Goal: Task Accomplishment & Management: Complete application form

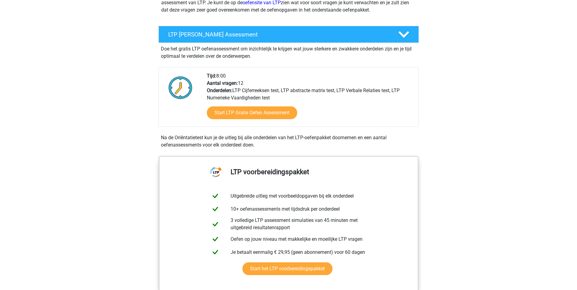
scroll to position [122, 0]
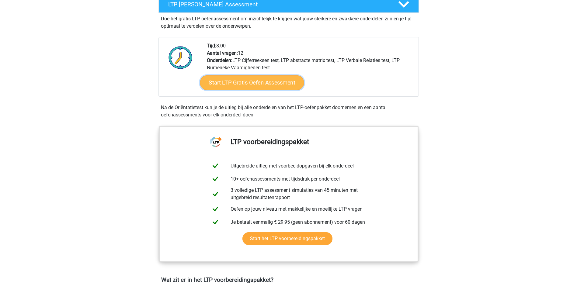
click at [283, 82] on link "Start LTP Gratis Oefen Assessment" at bounding box center [252, 82] width 104 height 15
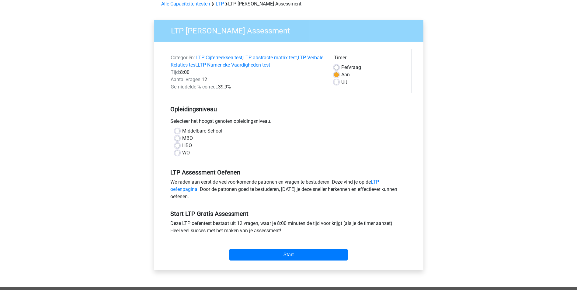
scroll to position [30, 0]
click at [188, 139] on label "MBO" at bounding box center [187, 138] width 11 height 7
click at [180, 139] on input "MBO" at bounding box center [177, 138] width 5 height 6
radio input "true"
click at [301, 253] on input "Start" at bounding box center [288, 255] width 118 height 12
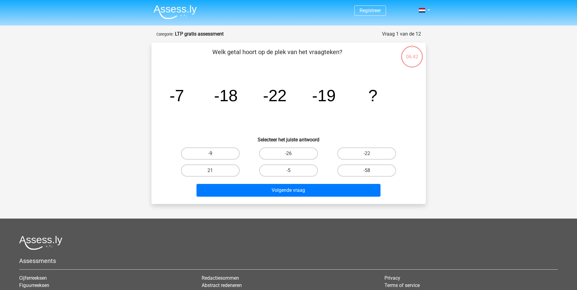
click at [215, 154] on label "-9" at bounding box center [210, 154] width 59 height 12
click at [214, 154] on input "-9" at bounding box center [212, 156] width 4 height 4
radio input "true"
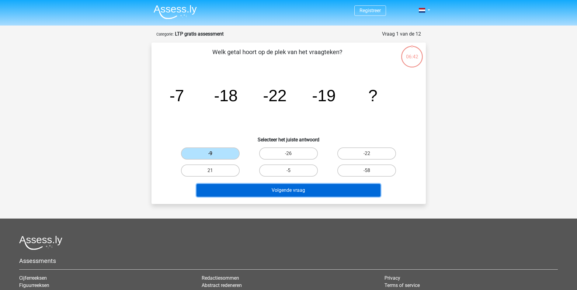
click at [273, 193] on button "Volgende vraag" at bounding box center [289, 190] width 184 height 13
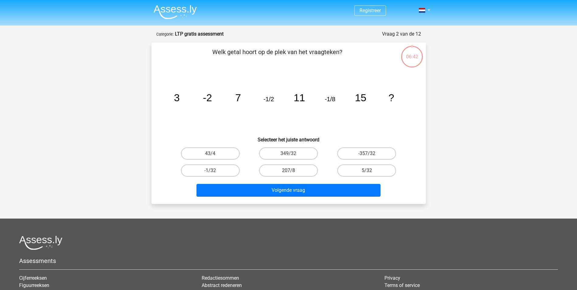
scroll to position [30, 0]
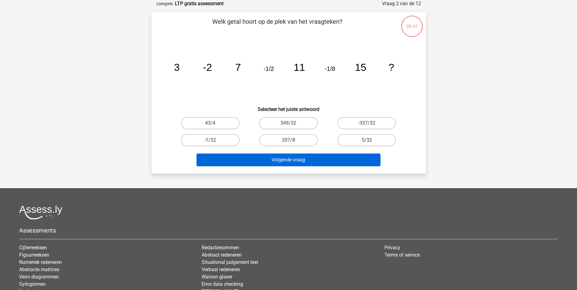
drag, startPoint x: 224, startPoint y: 141, endPoint x: 253, endPoint y: 157, distance: 33.1
click at [224, 141] on label "-1/32" at bounding box center [210, 140] width 59 height 12
click at [214, 141] on input "-1/32" at bounding box center [212, 142] width 4 height 4
radio input "true"
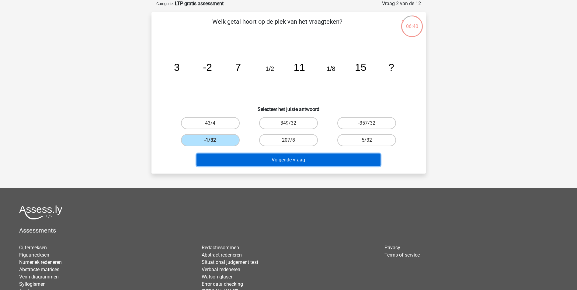
click at [262, 158] on button "Volgende vraag" at bounding box center [289, 160] width 184 height 13
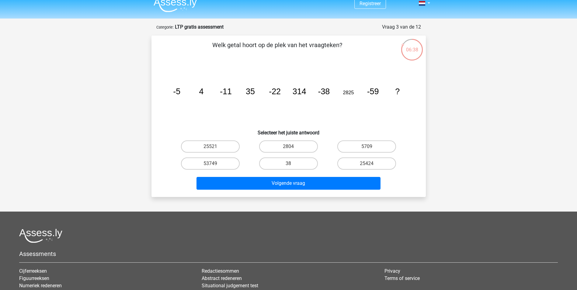
scroll to position [0, 0]
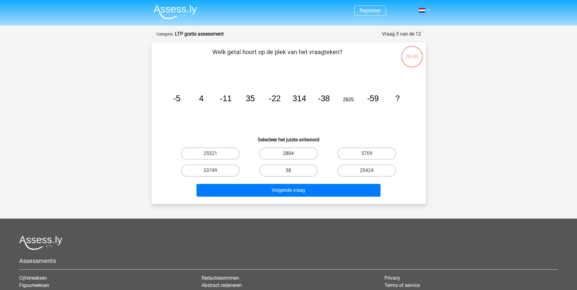
click at [291, 152] on label "2804" at bounding box center [288, 154] width 59 height 12
click at [291, 154] on input "2804" at bounding box center [291, 156] width 4 height 4
radio input "true"
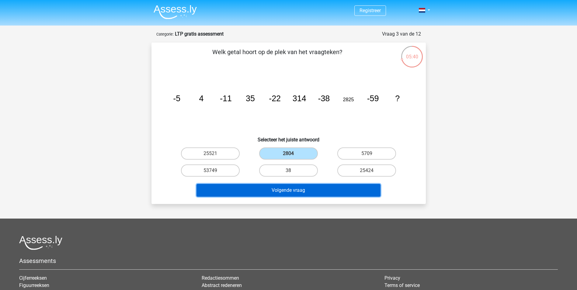
click at [304, 193] on button "Volgende vraag" at bounding box center [289, 190] width 184 height 13
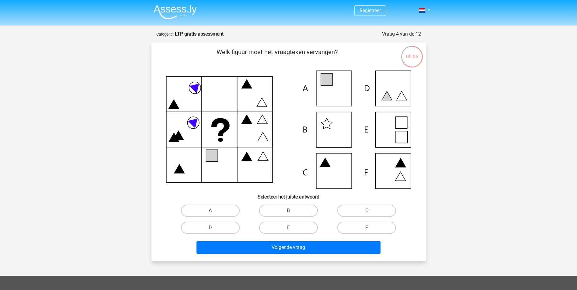
click at [386, 167] on icon at bounding box center [288, 130] width 245 height 118
click at [370, 226] on label "F" at bounding box center [367, 228] width 59 height 12
click at [370, 228] on input "F" at bounding box center [369, 230] width 4 height 4
radio input "true"
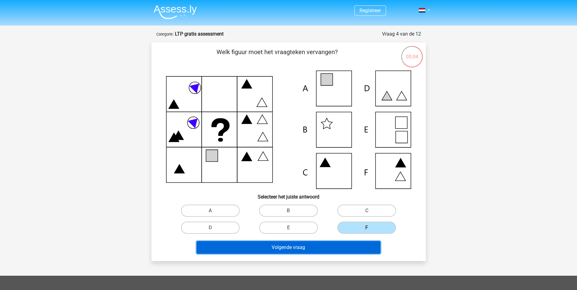
click at [352, 248] on button "Volgende vraag" at bounding box center [289, 247] width 184 height 13
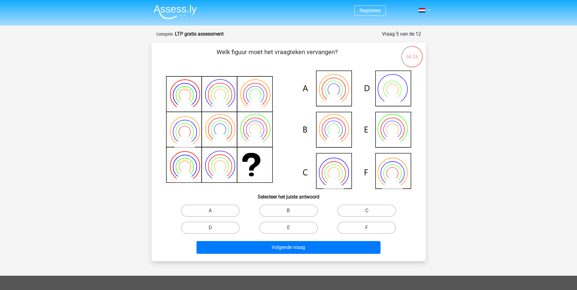
click at [337, 91] on icon at bounding box center [288, 130] width 245 height 118
click at [226, 211] on label "A" at bounding box center [210, 211] width 59 height 12
click at [214, 211] on input "A" at bounding box center [212, 213] width 4 height 4
radio input "true"
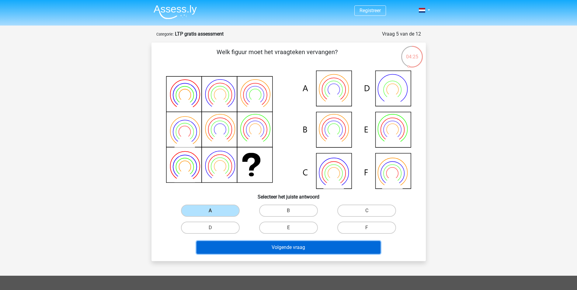
click at [276, 243] on button "Volgende vraag" at bounding box center [289, 247] width 184 height 13
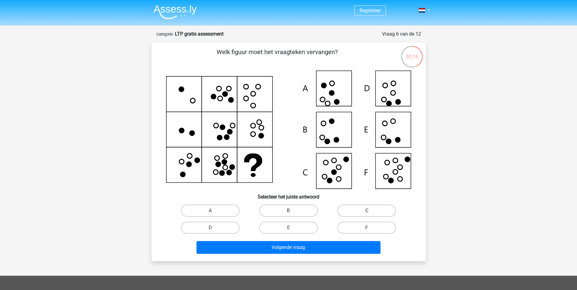
click at [358, 209] on label "C" at bounding box center [367, 211] width 59 height 12
click at [367, 211] on input "C" at bounding box center [369, 213] width 4 height 4
radio input "true"
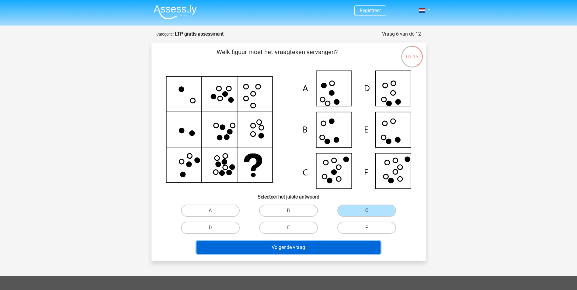
click at [317, 247] on button "Volgende vraag" at bounding box center [289, 247] width 184 height 13
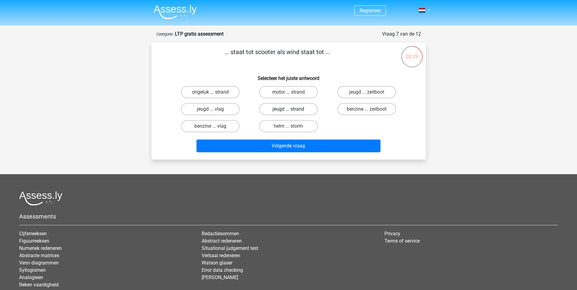
click at [286, 110] on label "jeugd ... strand" at bounding box center [288, 109] width 59 height 12
click at [289, 110] on input "jeugd ... strand" at bounding box center [291, 111] width 4 height 4
radio input "true"
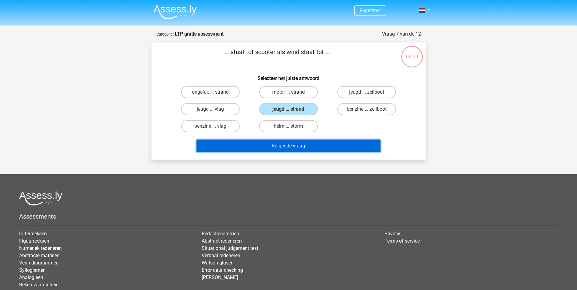
click at [307, 147] on button "Volgende vraag" at bounding box center [289, 146] width 184 height 13
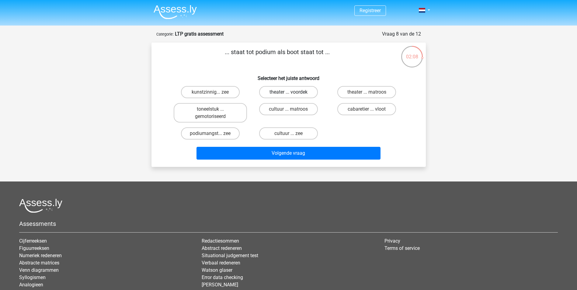
click at [291, 90] on label "theater ... voordek" at bounding box center [288, 92] width 59 height 12
click at [291, 92] on input "theater ... voordek" at bounding box center [291, 94] width 4 height 4
radio input "true"
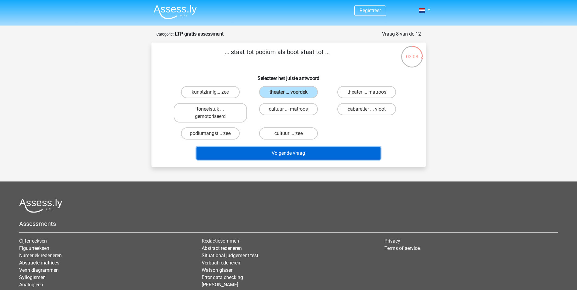
click at [322, 154] on button "Volgende vraag" at bounding box center [289, 153] width 184 height 13
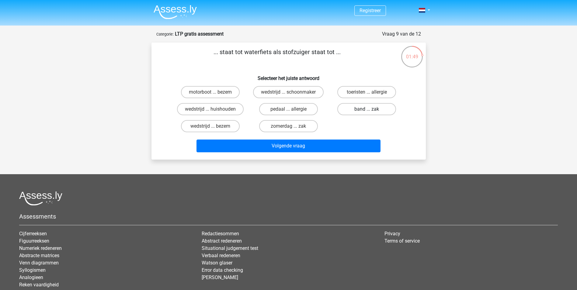
click at [364, 109] on label "band ... zak" at bounding box center [367, 109] width 59 height 12
click at [367, 109] on input "band ... zak" at bounding box center [369, 111] width 4 height 4
radio input "true"
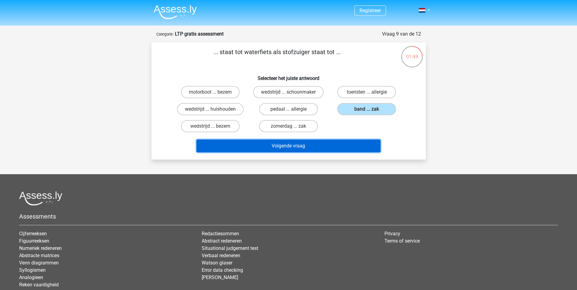
click at [319, 146] on button "Volgende vraag" at bounding box center [289, 146] width 184 height 13
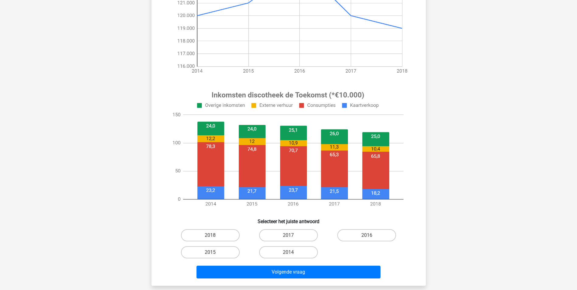
scroll to position [152, 0]
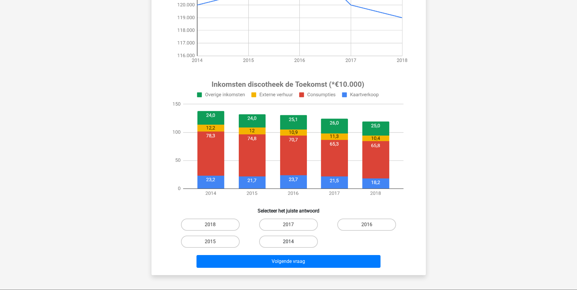
click at [305, 240] on label "2014" at bounding box center [288, 242] width 59 height 12
click at [292, 242] on input "2014" at bounding box center [291, 244] width 4 height 4
radio input "true"
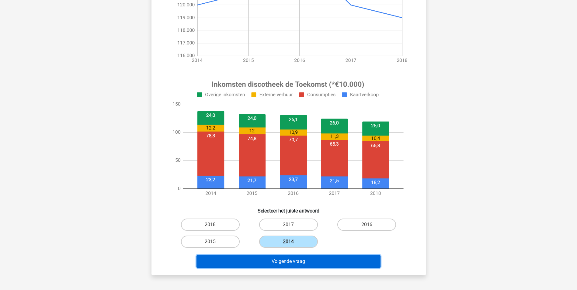
click at [310, 258] on button "Volgende vraag" at bounding box center [289, 261] width 184 height 13
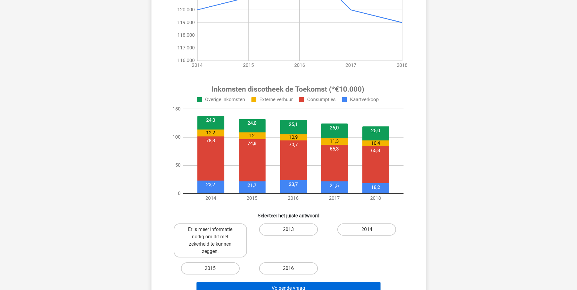
scroll to position [183, 0]
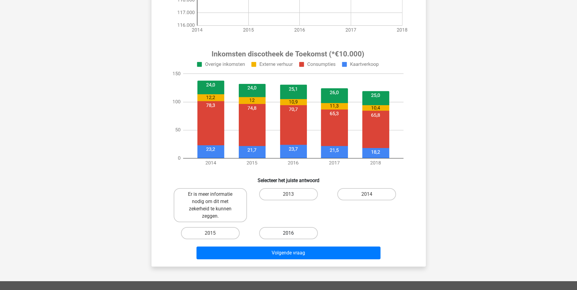
click at [301, 236] on label "2016" at bounding box center [288, 233] width 59 height 12
click at [292, 236] on input "2016" at bounding box center [291, 235] width 4 height 4
radio input "true"
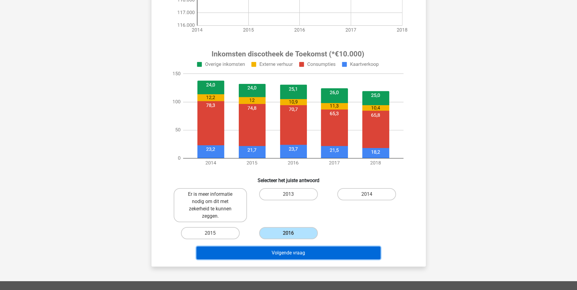
click at [269, 251] on button "Volgende vraag" at bounding box center [289, 253] width 184 height 13
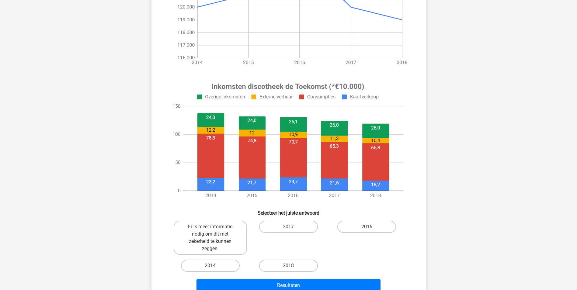
scroll to position [152, 0]
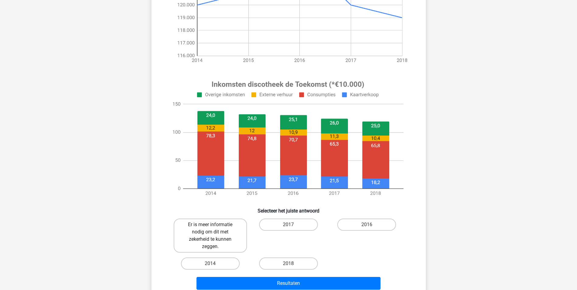
click at [236, 239] on label "Er is meer informatie nodig om dit met zekerheid te kunnen zeggen." at bounding box center [210, 236] width 73 height 34
click at [214, 229] on input "Er is meer informatie nodig om dit met zekerheid te kunnen zeggen." at bounding box center [212, 227] width 4 height 4
radio input "true"
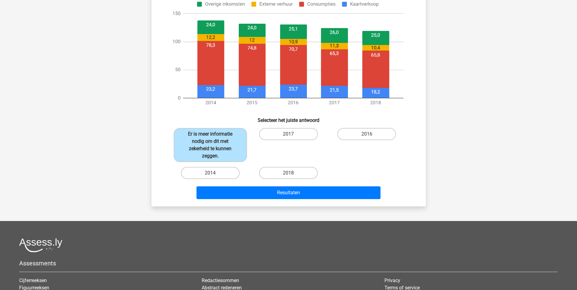
scroll to position [243, 0]
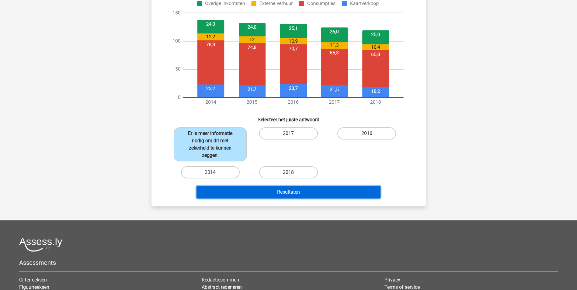
click at [333, 196] on button "Resultaten" at bounding box center [289, 192] width 184 height 13
